Goal: Check status: Check status

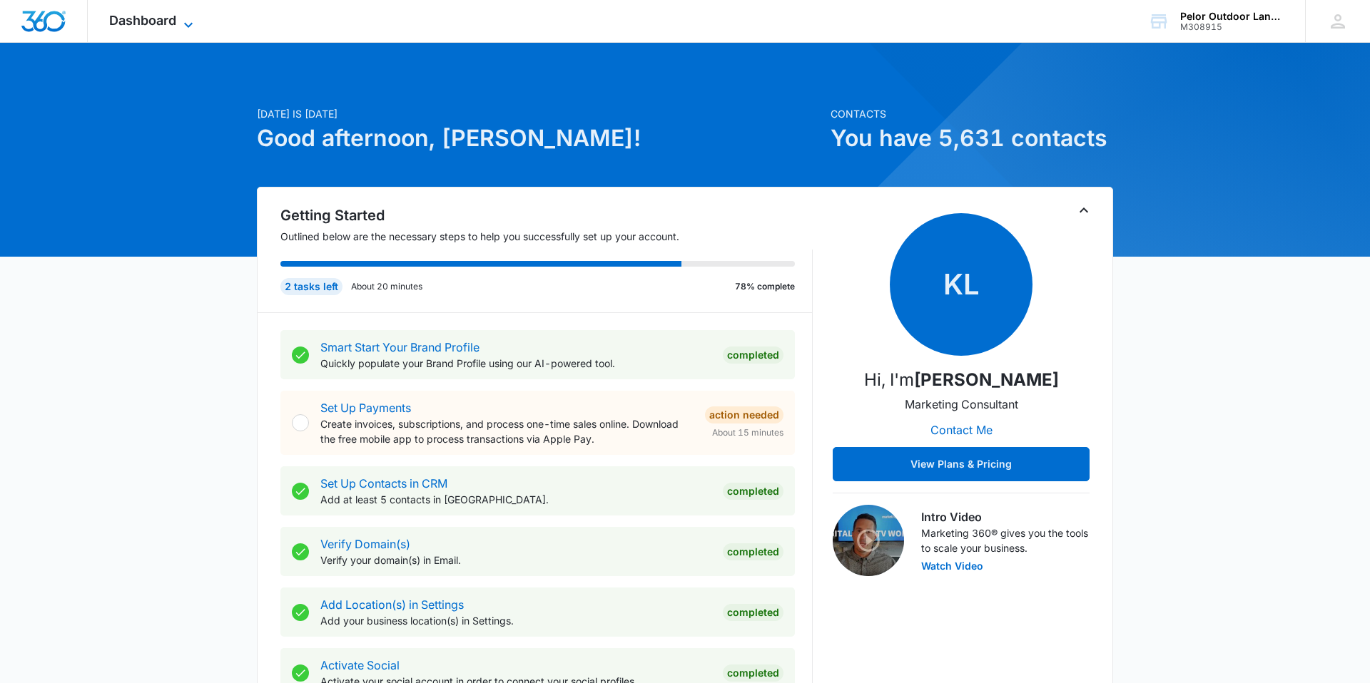
click at [121, 24] on span "Dashboard" at bounding box center [142, 20] width 67 height 15
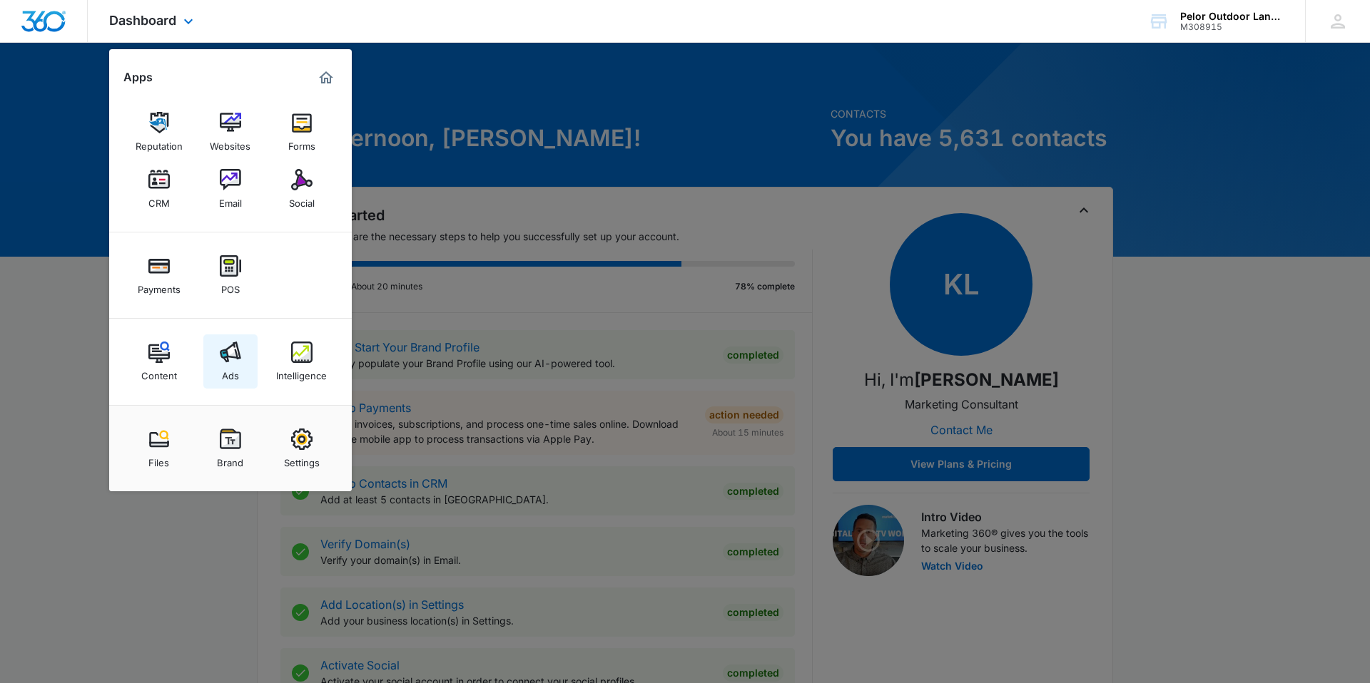
click at [222, 366] on div "Ads" at bounding box center [230, 372] width 17 height 19
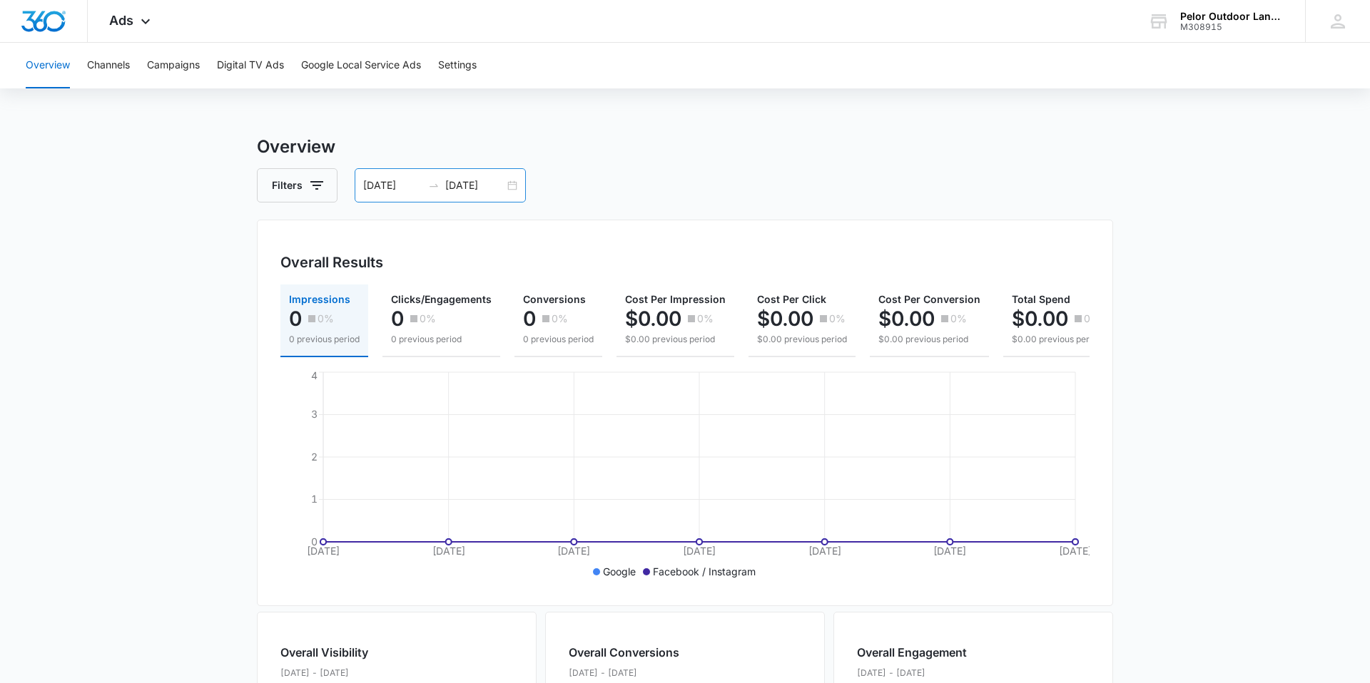
click at [440, 193] on div "[DATE] [DATE]" at bounding box center [440, 185] width 171 height 34
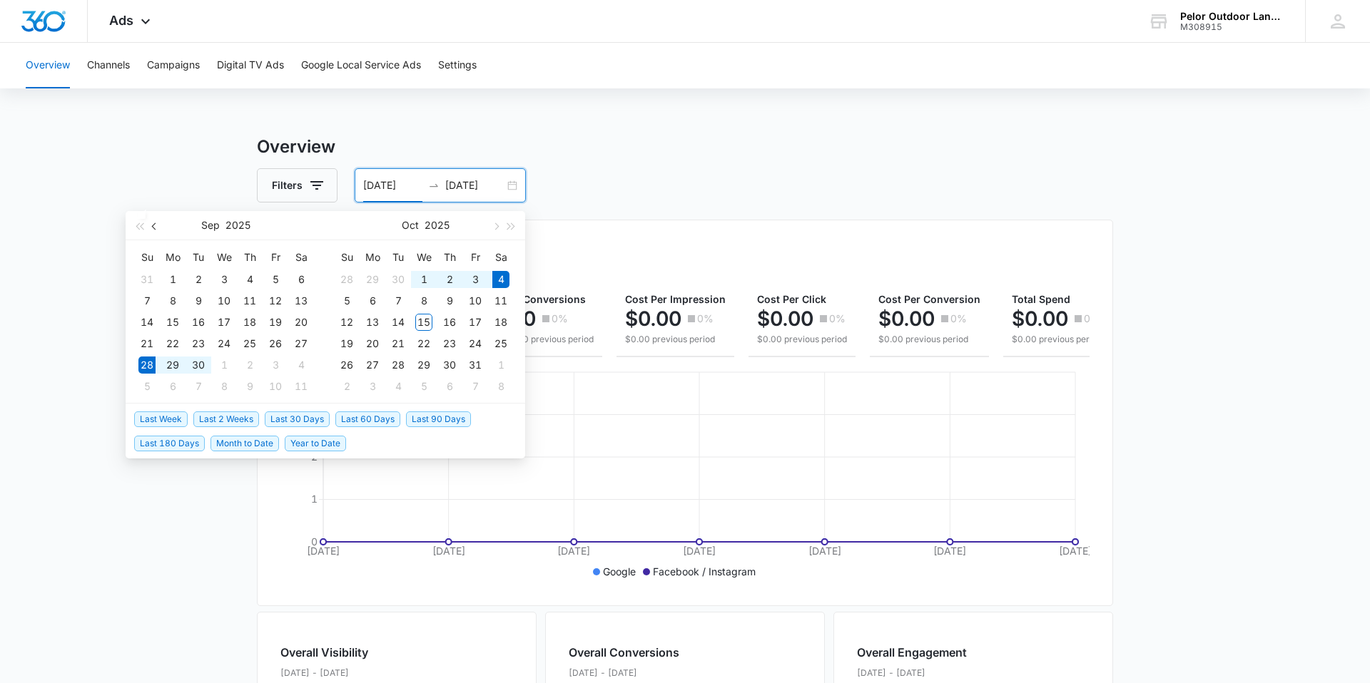
click at [153, 228] on span "button" at bounding box center [155, 226] width 7 height 7
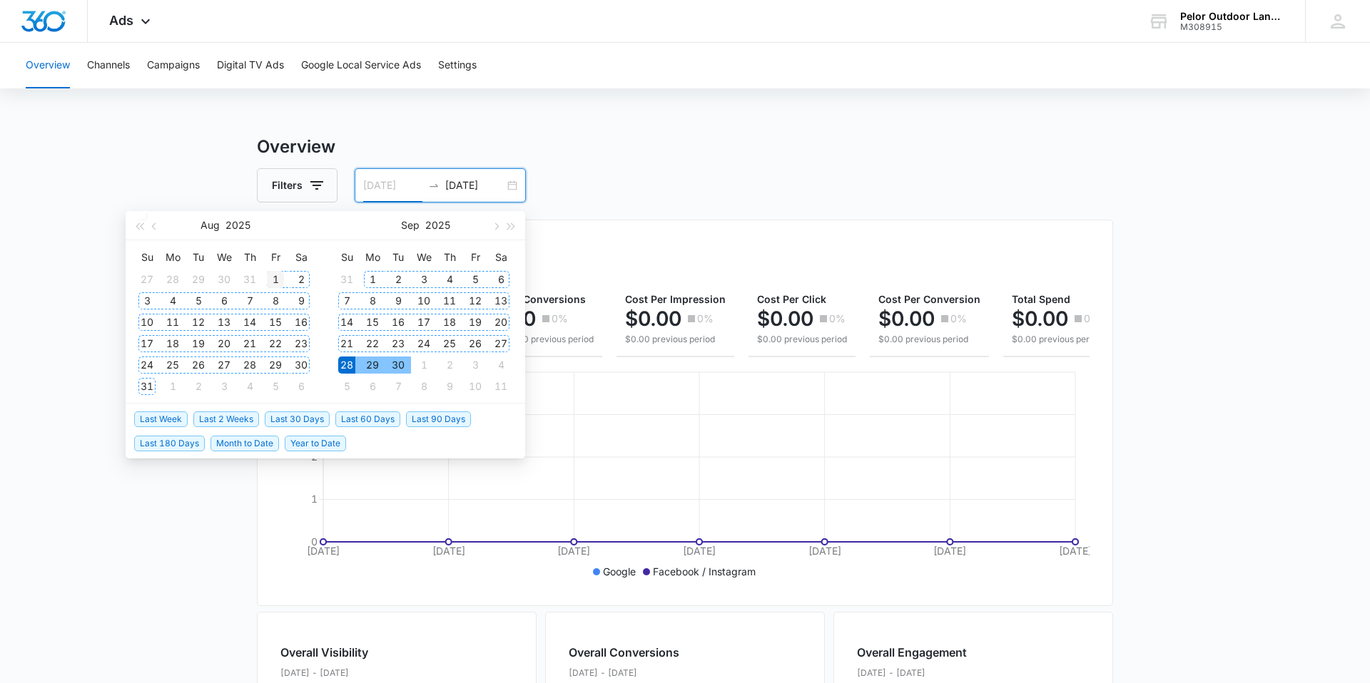
type input "[DATE]"
click at [275, 278] on div "1" at bounding box center [275, 279] width 17 height 17
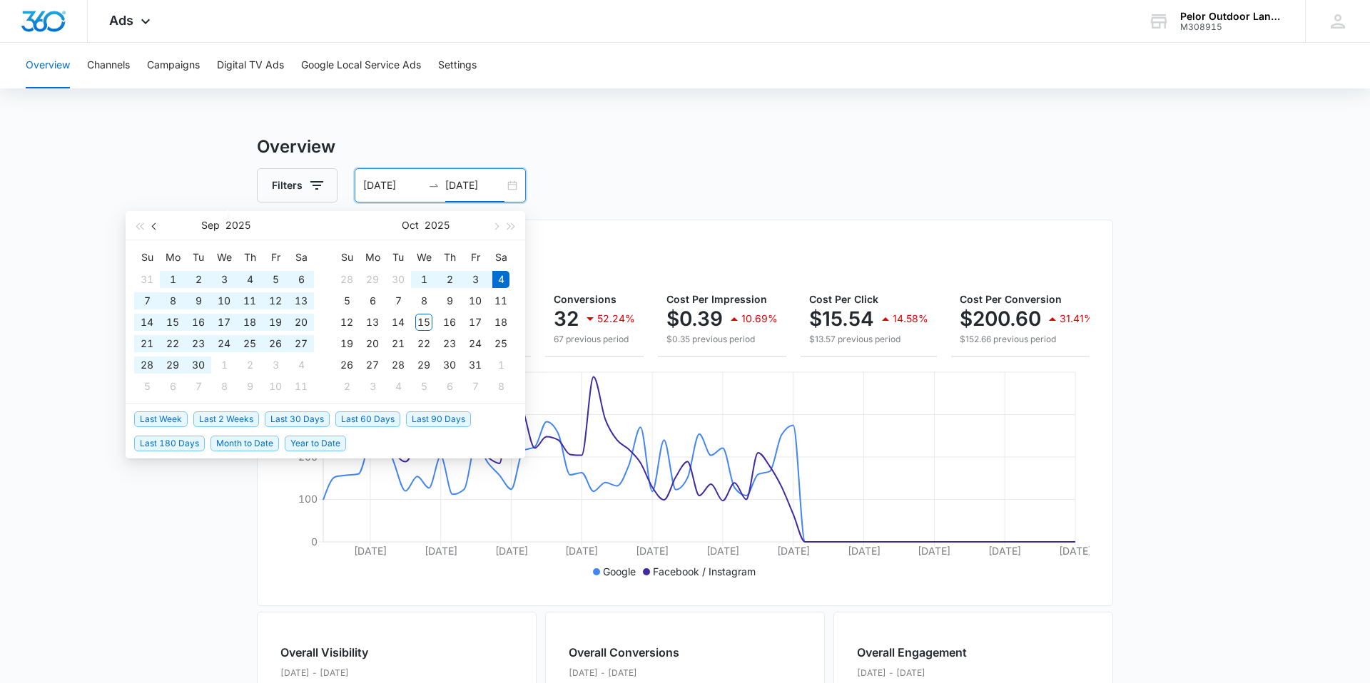
click at [156, 225] on span "button" at bounding box center [155, 226] width 7 height 7
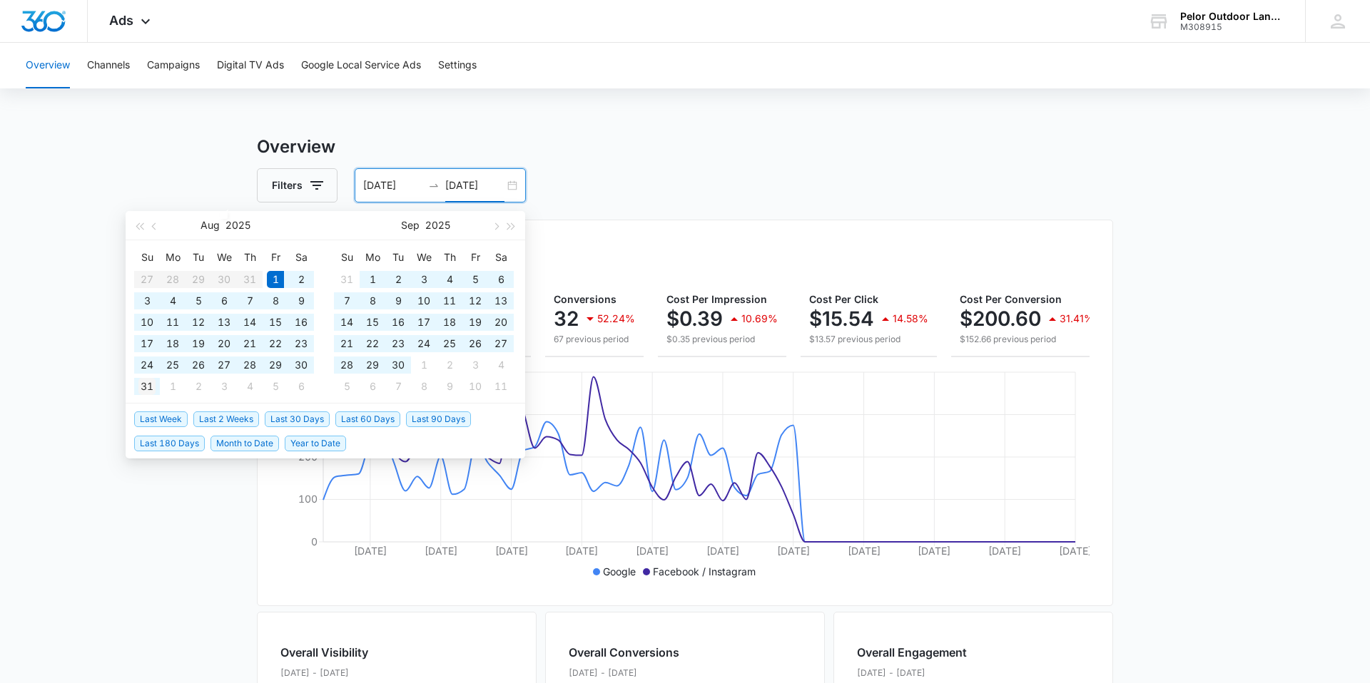
type input "[DATE]"
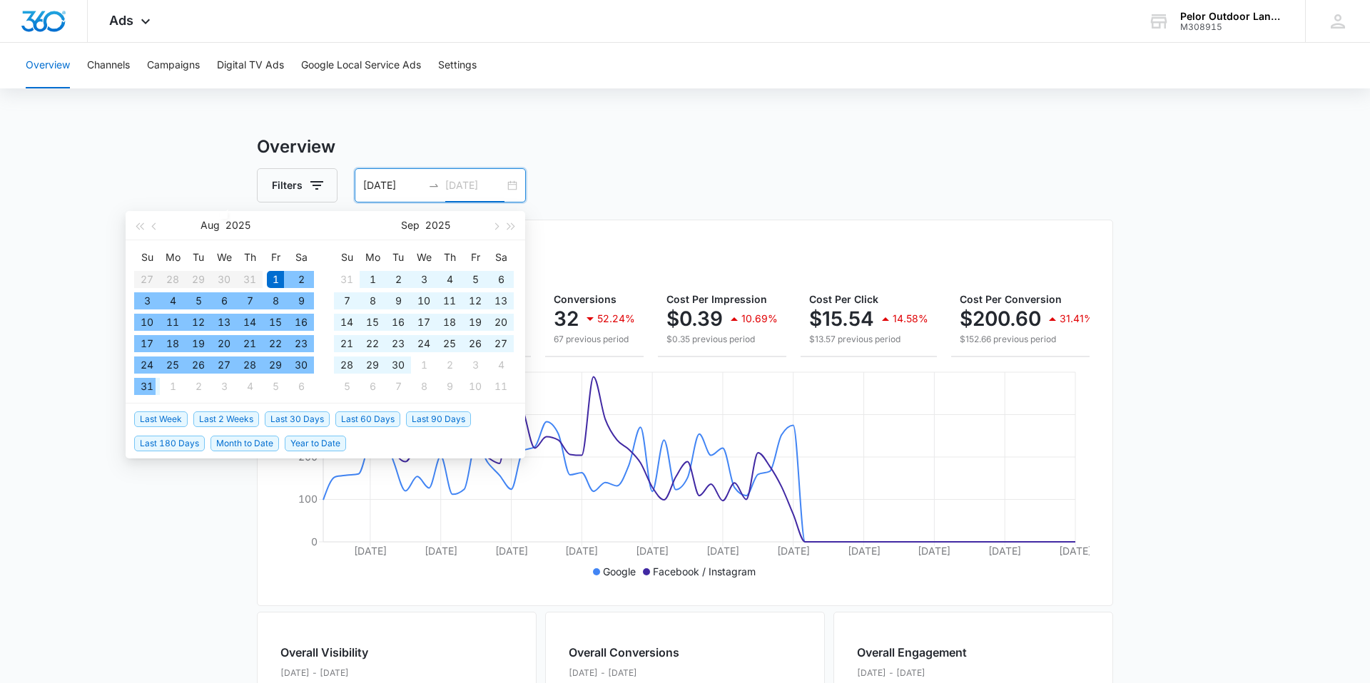
click at [152, 392] on div "31" at bounding box center [146, 386] width 17 height 17
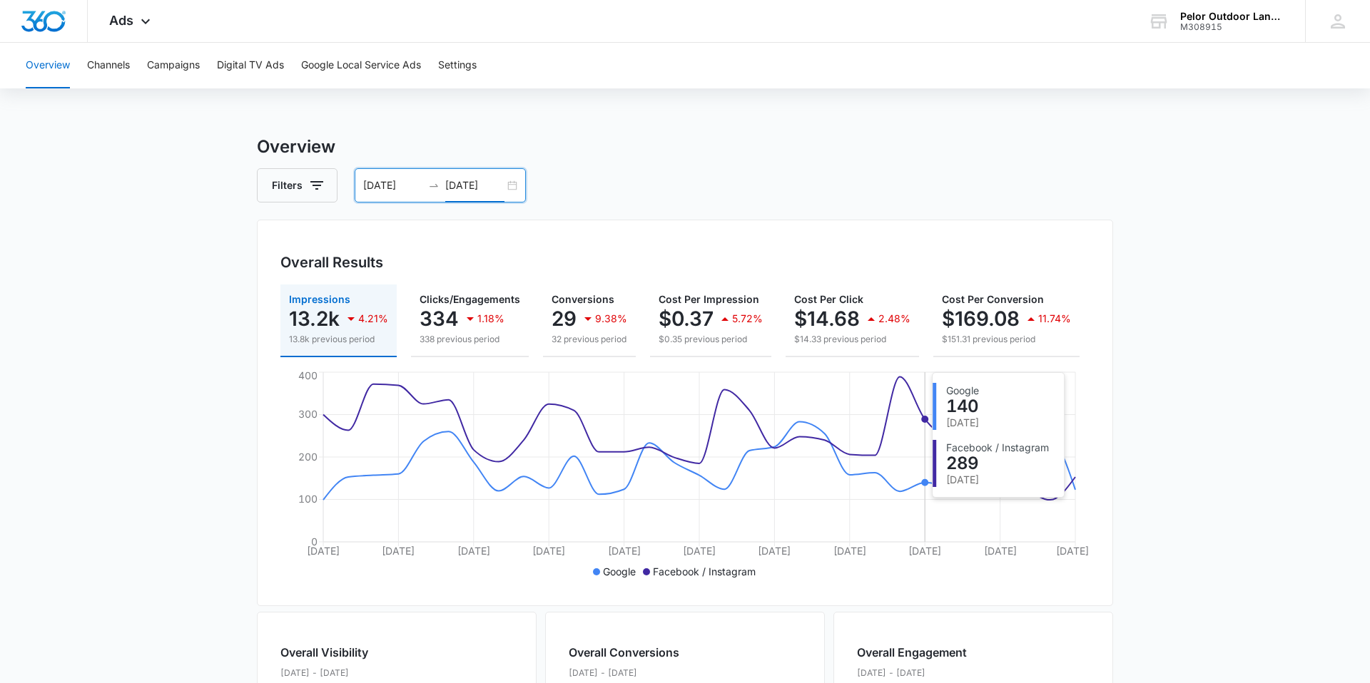
scroll to position [240, 0]
